Goal: Task Accomplishment & Management: Manage account settings

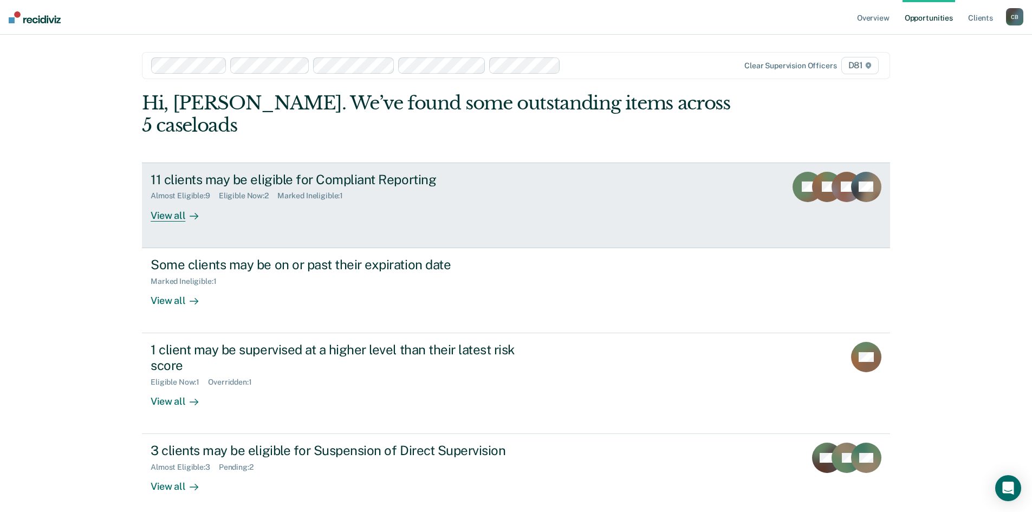
click at [156, 212] on div "View all" at bounding box center [181, 210] width 61 height 21
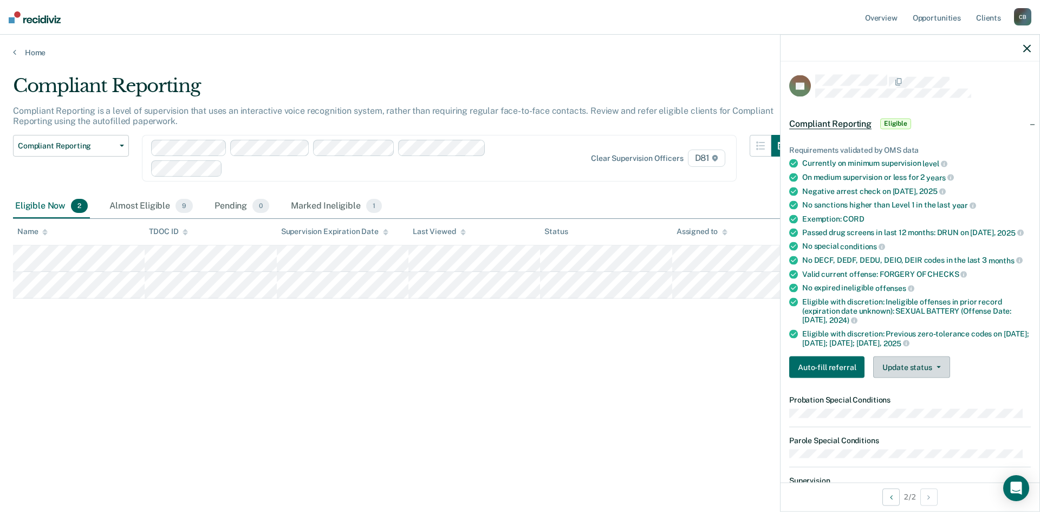
click at [898, 369] on button "Update status" at bounding box center [911, 367] width 76 height 22
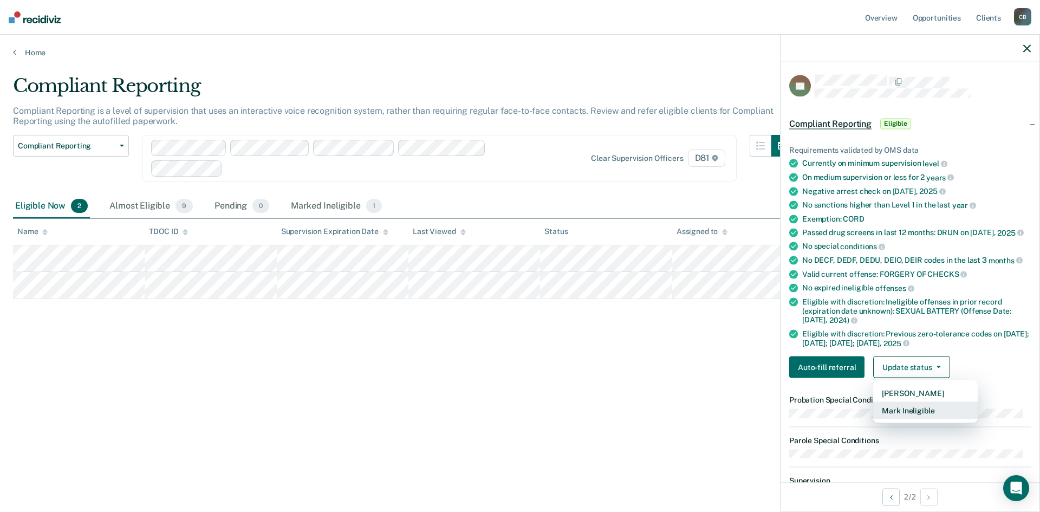
click at [899, 413] on button "Mark Ineligible" at bounding box center [925, 410] width 105 height 17
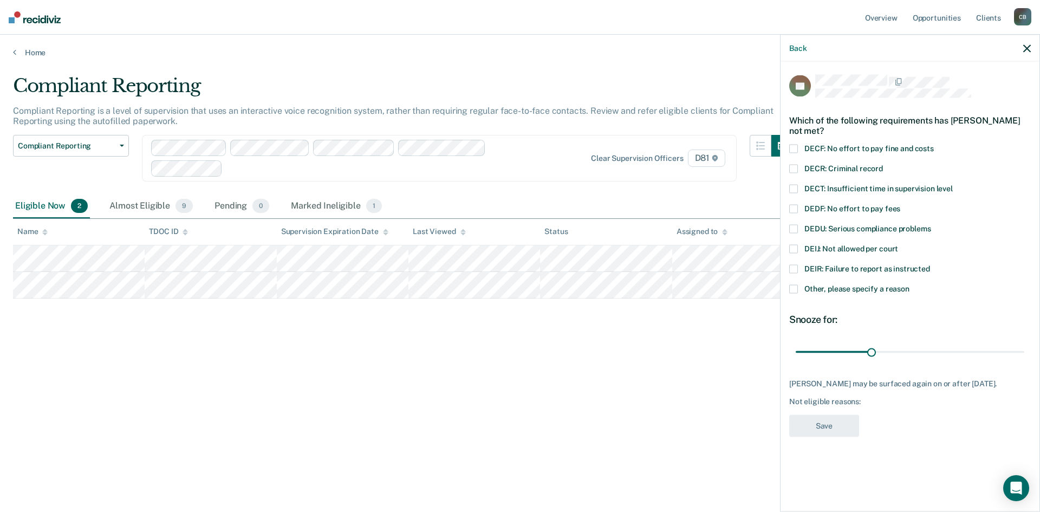
click at [794, 284] on span at bounding box center [793, 288] width 9 height 9
click at [910, 284] on input "Other, please specify a reason" at bounding box center [910, 284] width 0 height 0
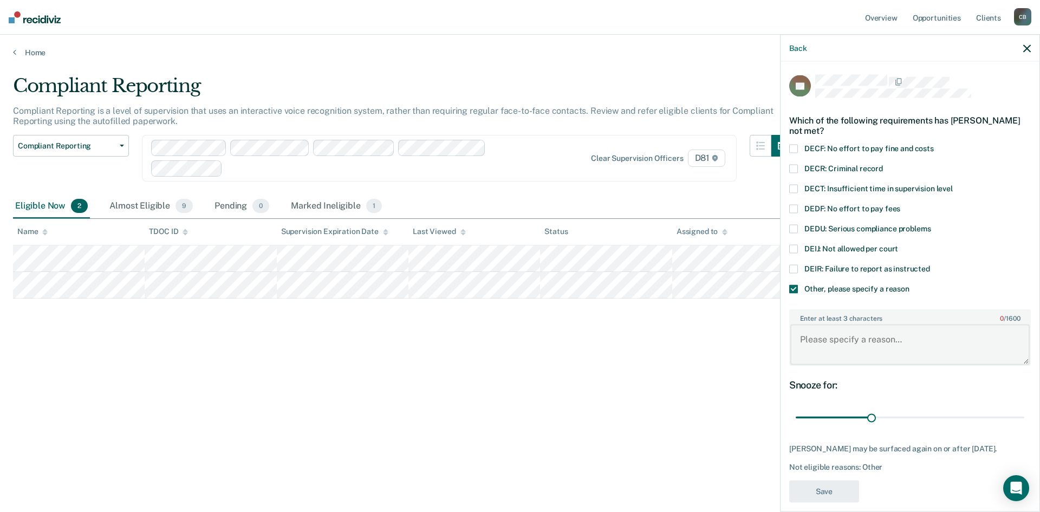
click at [857, 350] on textarea "Enter at least 3 characters 0 / 1600" at bounding box center [909, 345] width 239 height 40
click at [842, 334] on textarea "pending" at bounding box center [909, 345] width 239 height 40
type textarea "pending sexual battery charge"
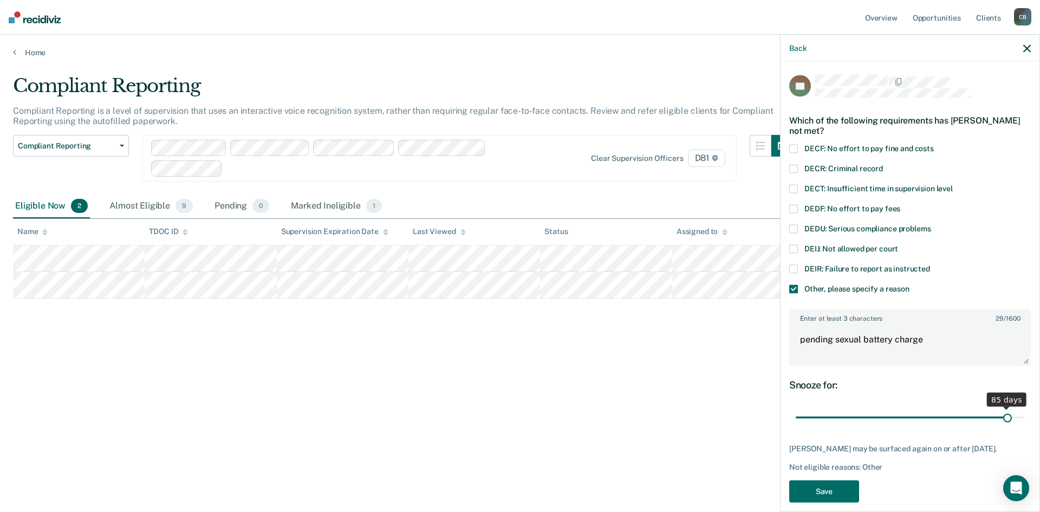
drag, startPoint x: 871, startPoint y: 417, endPoint x: 1001, endPoint y: 412, distance: 130.1
type input "85"
click at [1001, 412] on input "range" at bounding box center [910, 417] width 229 height 19
click at [827, 489] on button "Save" at bounding box center [824, 491] width 70 height 22
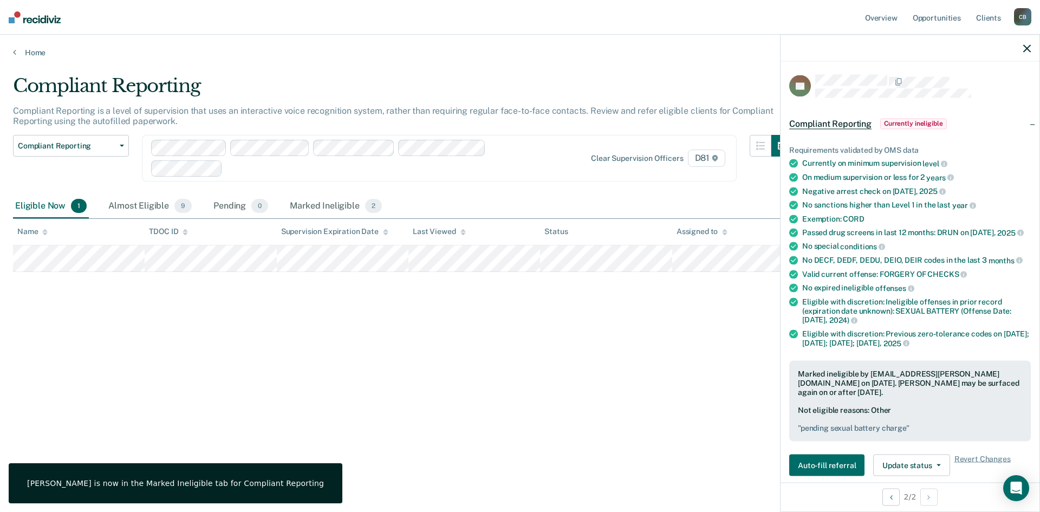
click at [1030, 48] on icon "button" at bounding box center [1027, 48] width 8 height 8
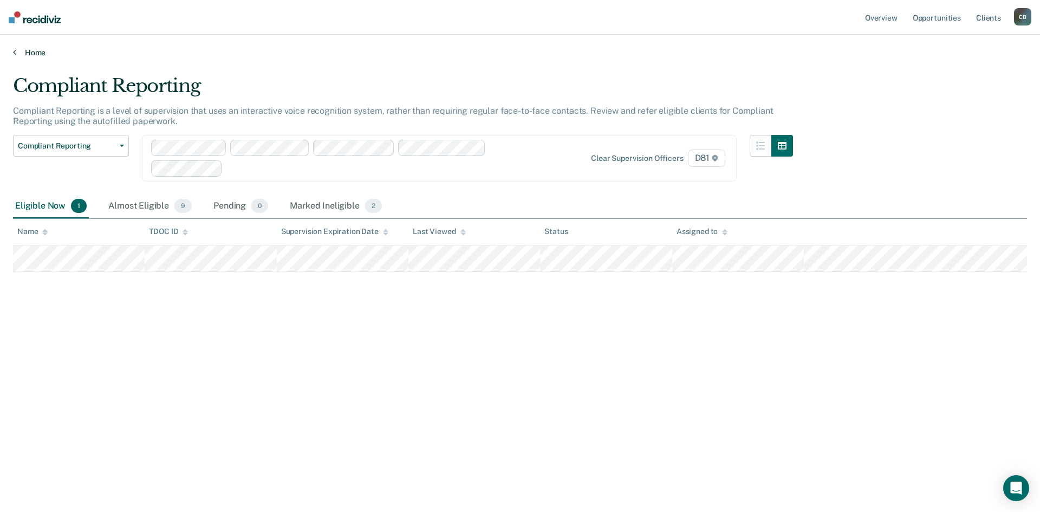
click at [18, 56] on link "Home" at bounding box center [520, 53] width 1014 height 10
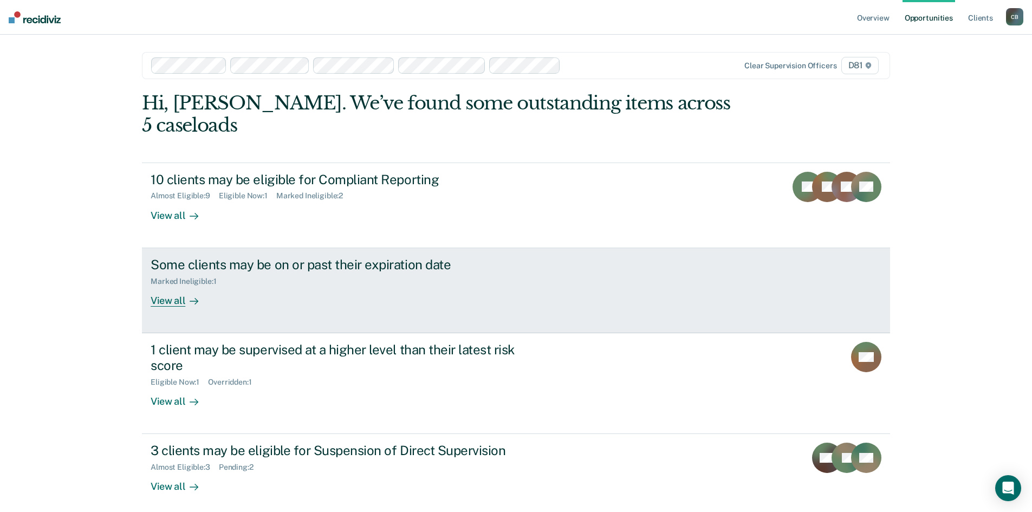
click at [160, 303] on div "View all" at bounding box center [181, 296] width 61 height 21
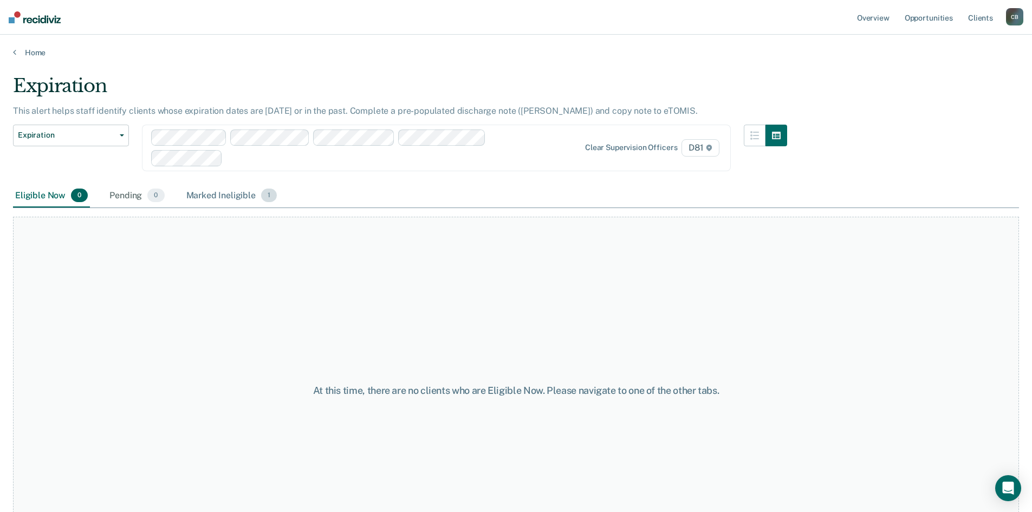
click at [236, 196] on div "Marked Ineligible 1" at bounding box center [231, 196] width 95 height 24
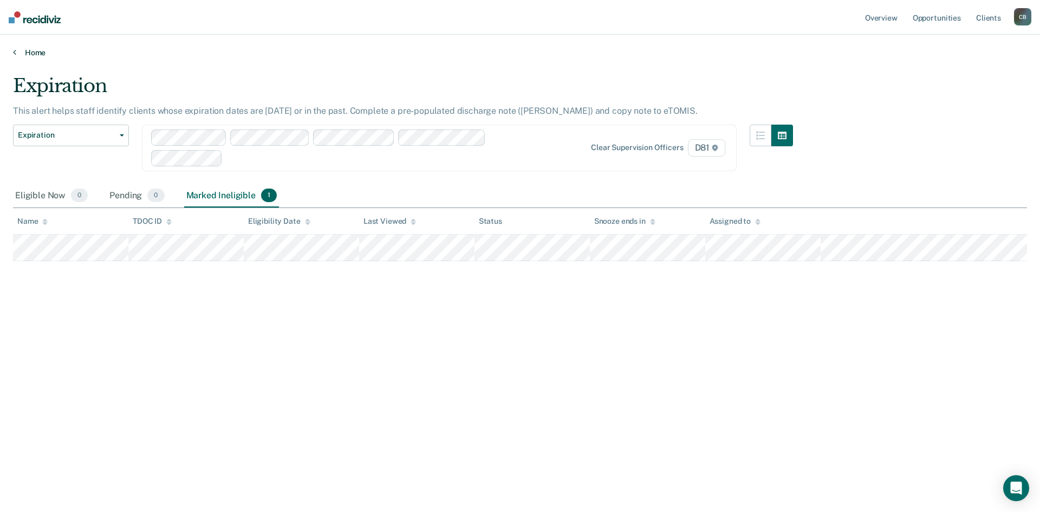
click at [35, 51] on link "Home" at bounding box center [520, 53] width 1014 height 10
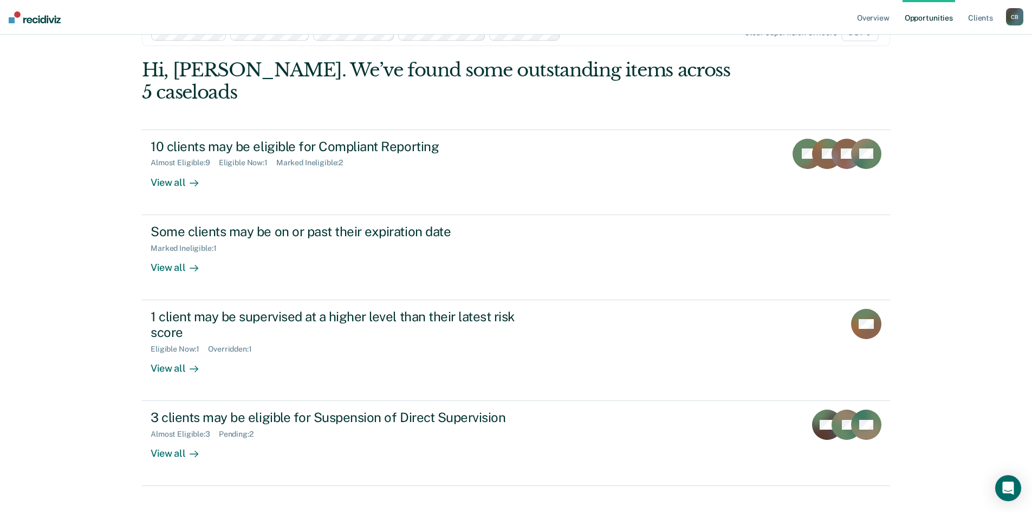
scroll to position [50, 0]
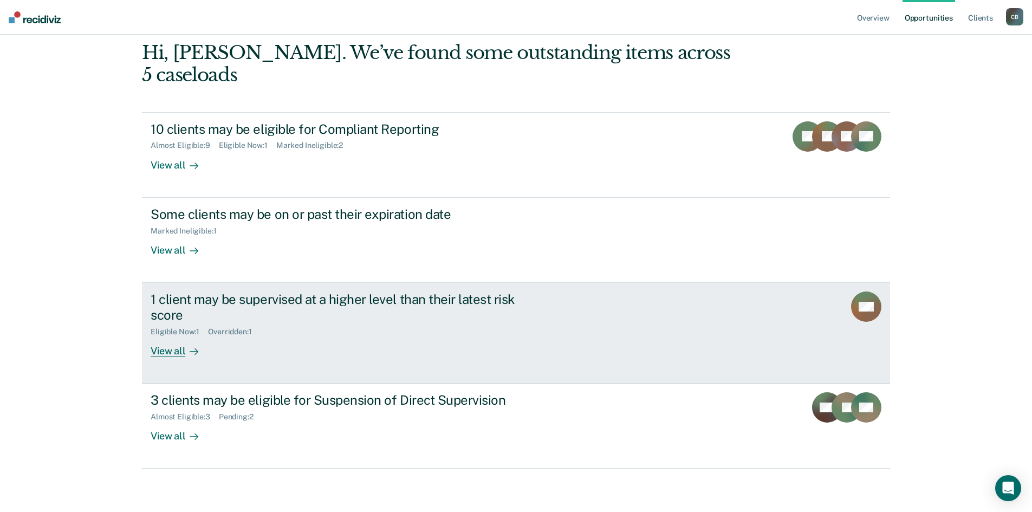
click at [176, 351] on div "View all" at bounding box center [181, 346] width 61 height 21
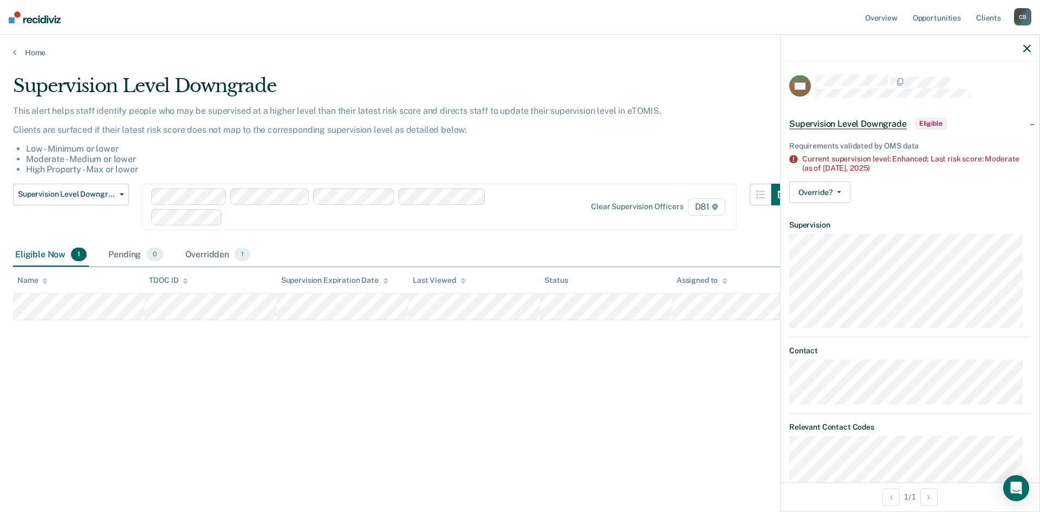
click at [465, 432] on div "Supervision Level Downgrade This alert helps staff identify people who may be s…" at bounding box center [520, 270] width 1014 height 391
click at [29, 53] on link "Home" at bounding box center [520, 53] width 1014 height 10
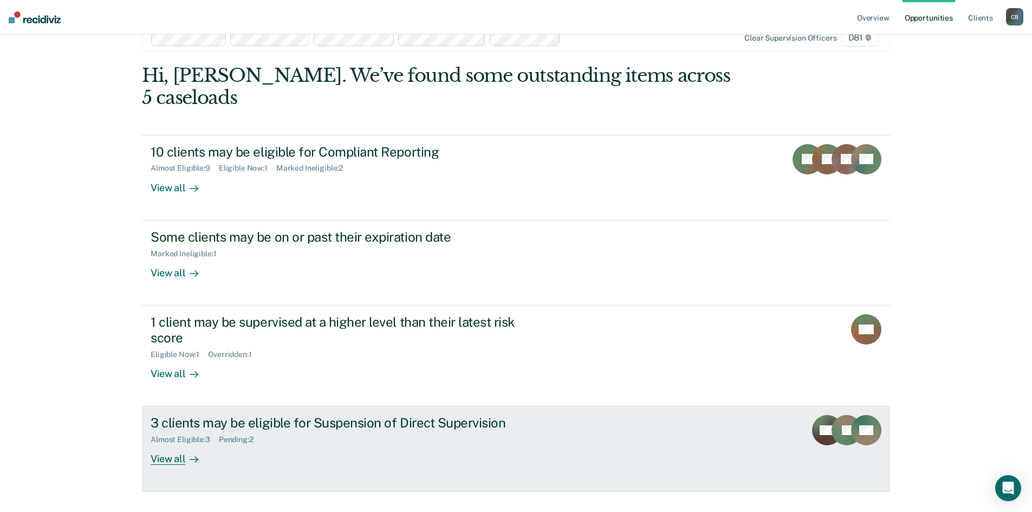
scroll to position [50, 0]
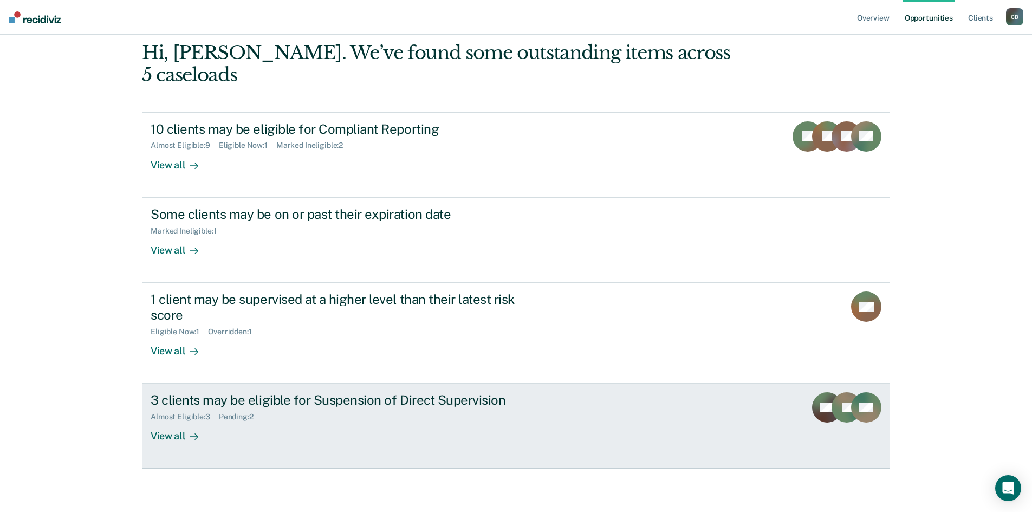
click at [166, 442] on div "View all" at bounding box center [181, 432] width 61 height 21
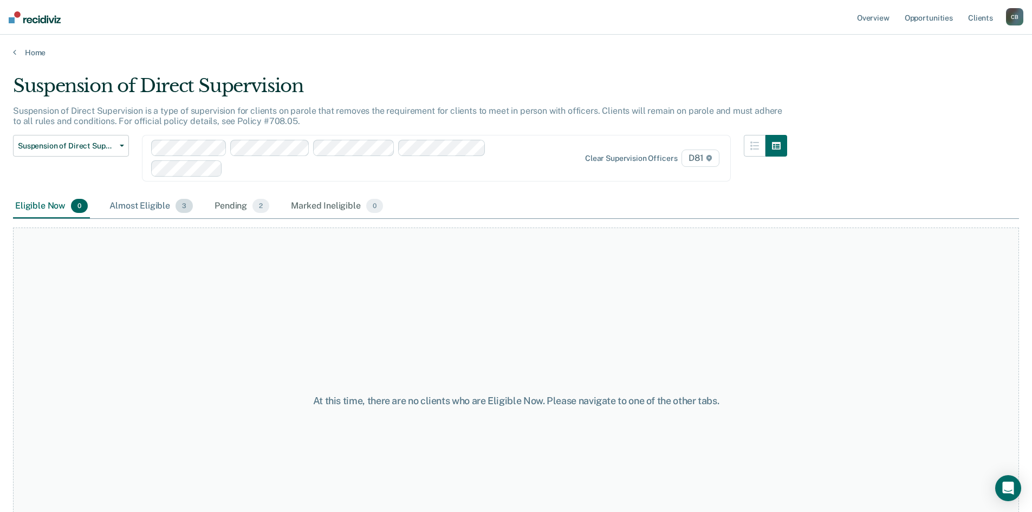
click at [131, 202] on div "Almost Eligible 3" at bounding box center [151, 207] width 88 height 24
